Goal: Task Accomplishment & Management: Use online tool/utility

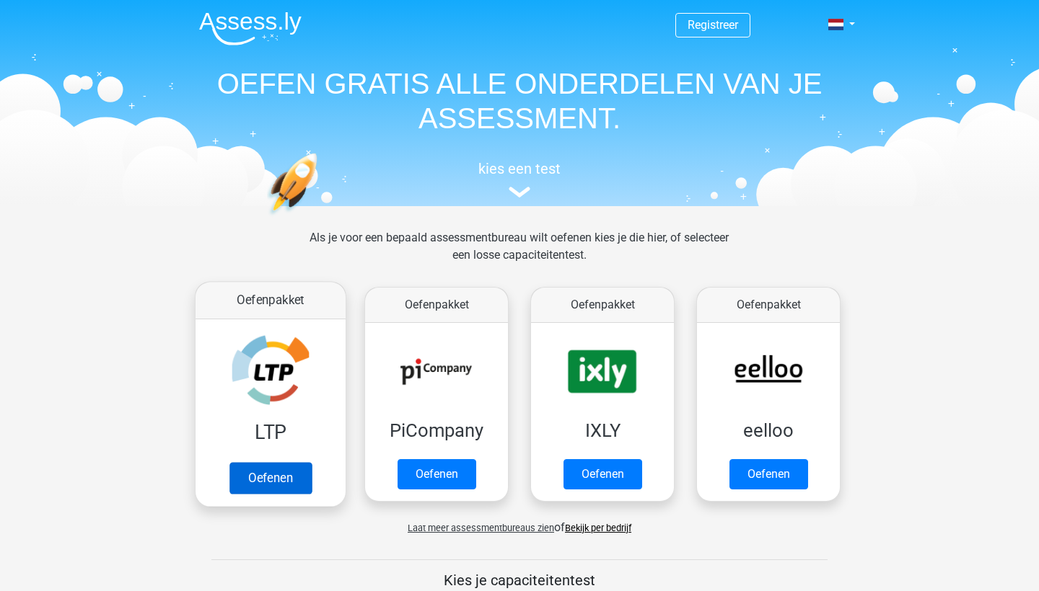
click at [271, 462] on link "Oefenen" at bounding box center [270, 478] width 82 height 32
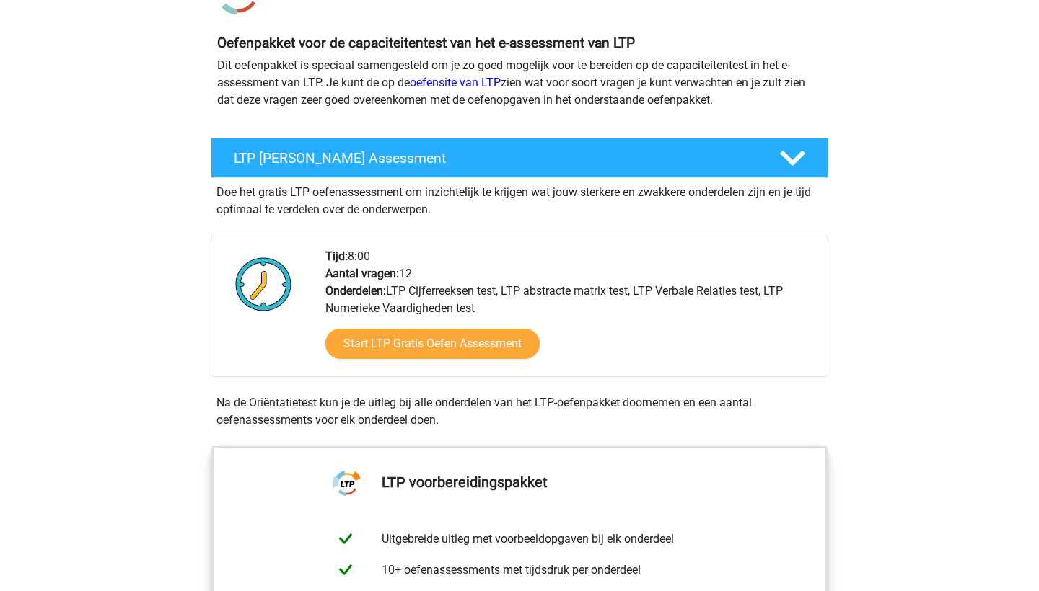
scroll to position [138, 0]
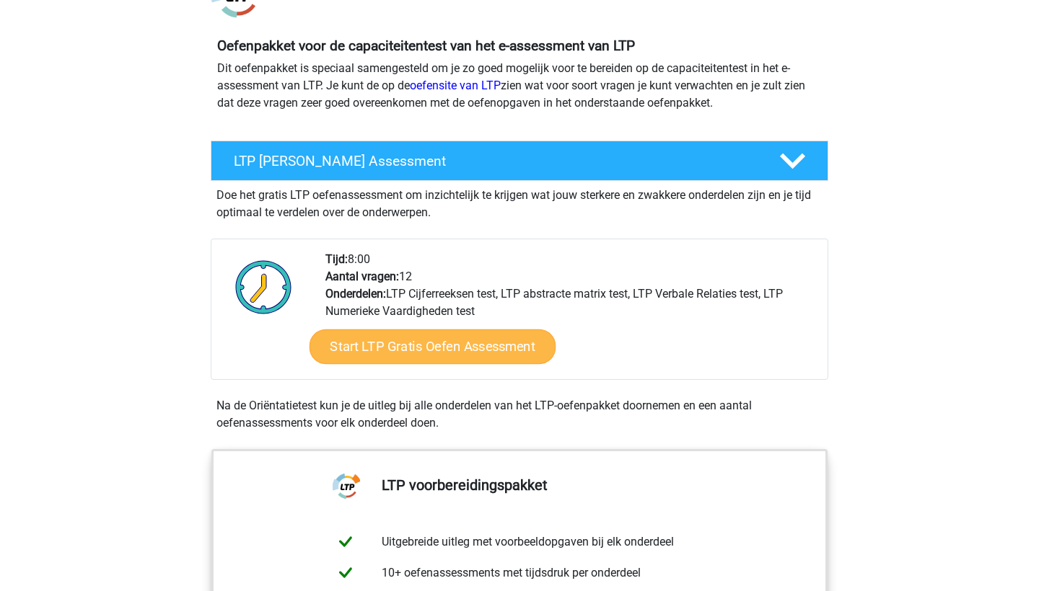
click at [467, 340] on link "Start LTP Gratis Oefen Assessment" at bounding box center [432, 347] width 247 height 35
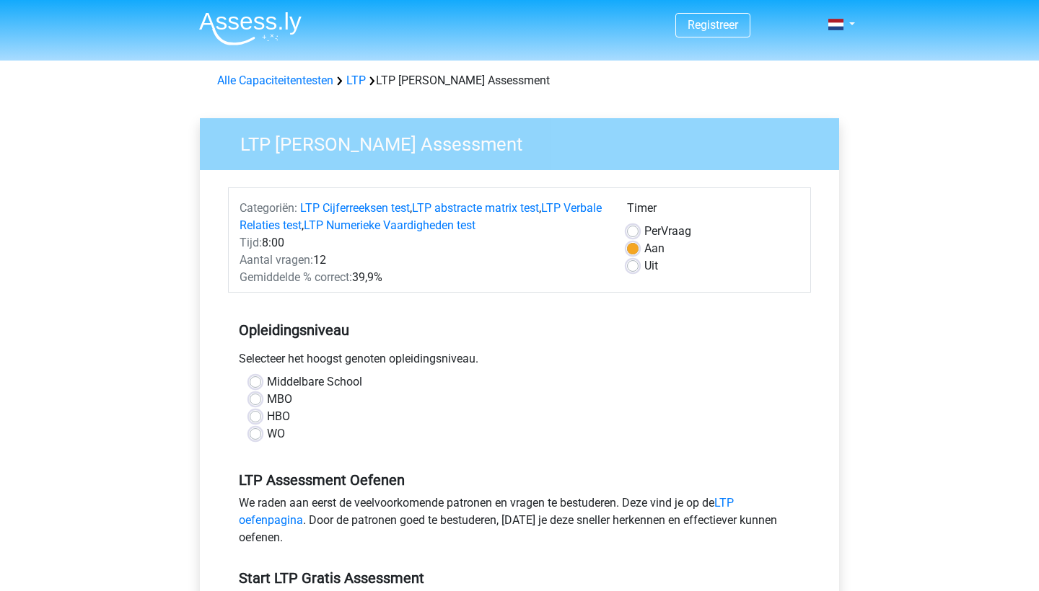
click at [283, 384] on label "Middelbare School" at bounding box center [314, 382] width 95 height 17
click at [261, 384] on input "Middelbare School" at bounding box center [256, 381] width 12 height 14
radio input "true"
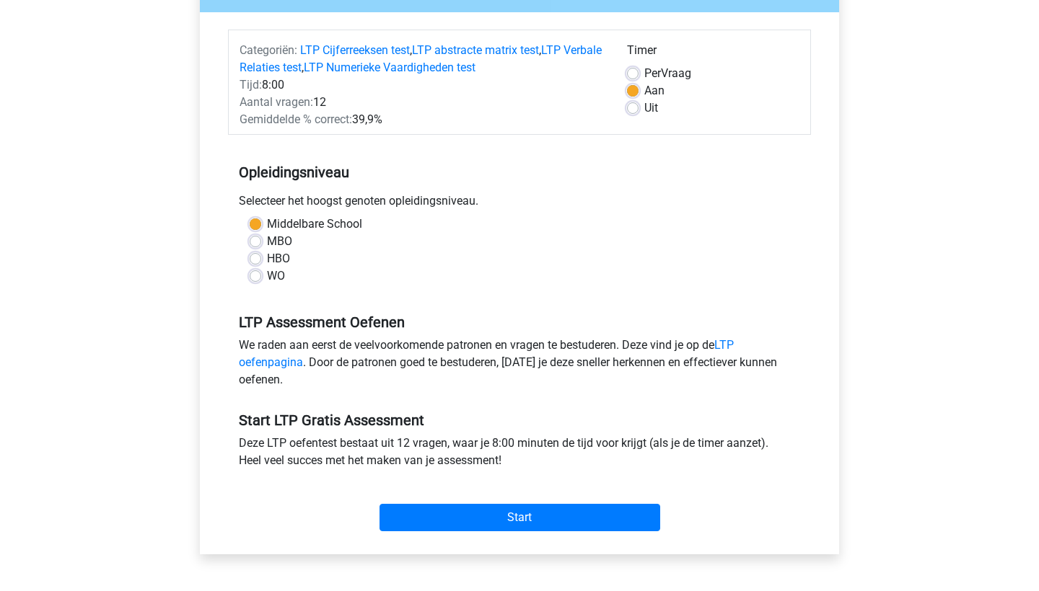
scroll to position [159, 0]
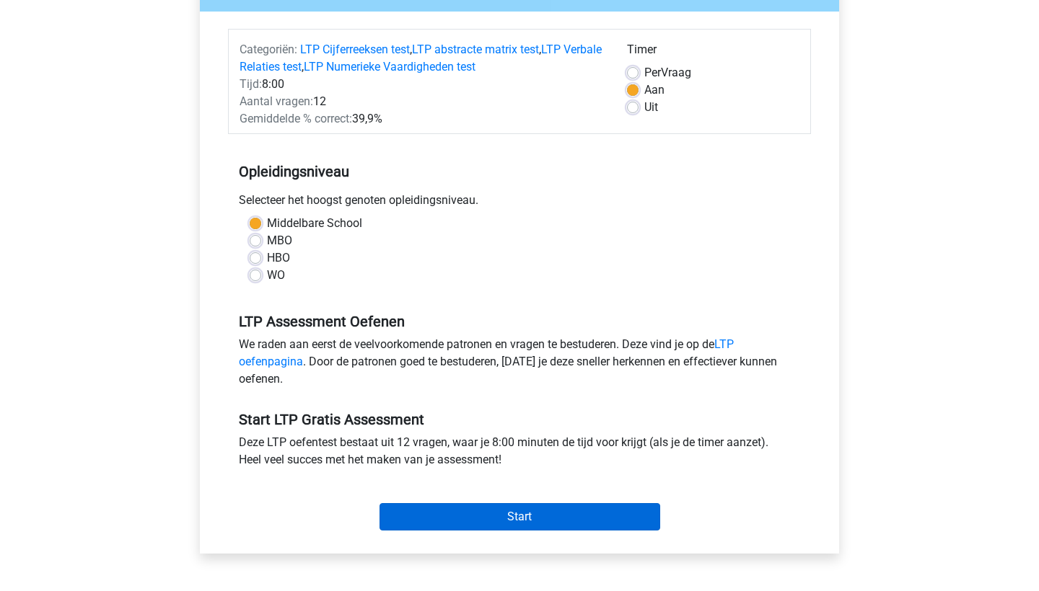
click at [493, 515] on input "Start" at bounding box center [519, 516] width 281 height 27
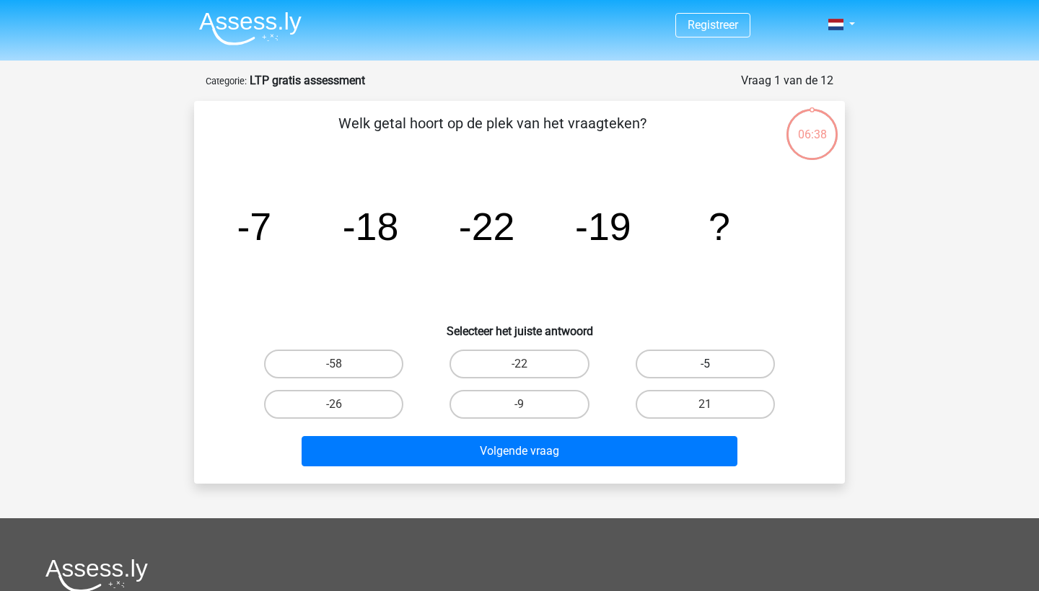
click at [729, 359] on label "-5" at bounding box center [704, 364] width 139 height 29
click at [714, 364] on input "-5" at bounding box center [709, 368] width 9 height 9
radio input "true"
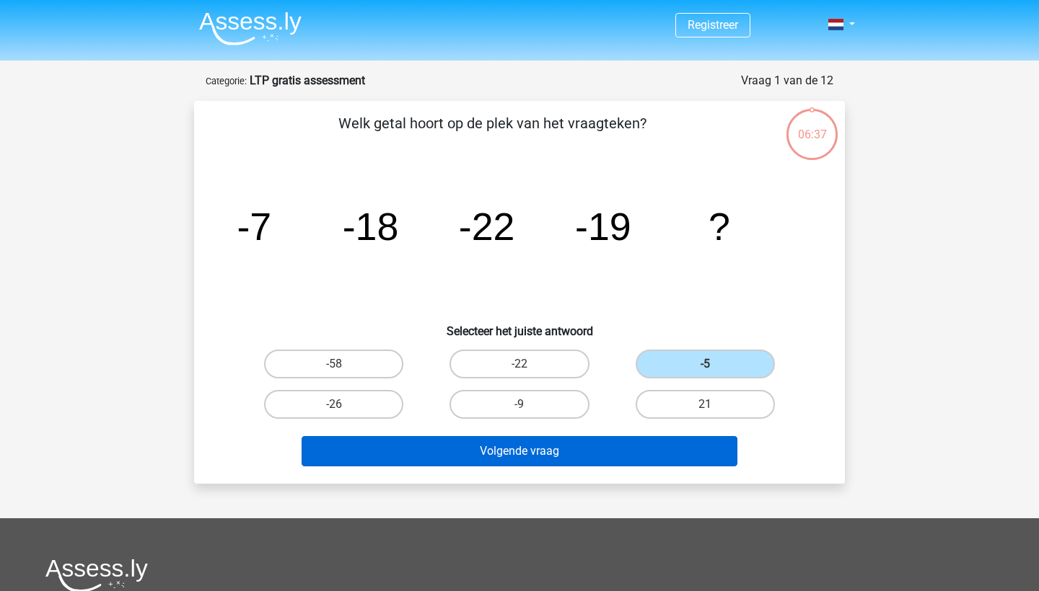
click at [629, 449] on button "Volgende vraag" at bounding box center [520, 451] width 436 height 30
